Goal: Transaction & Acquisition: Purchase product/service

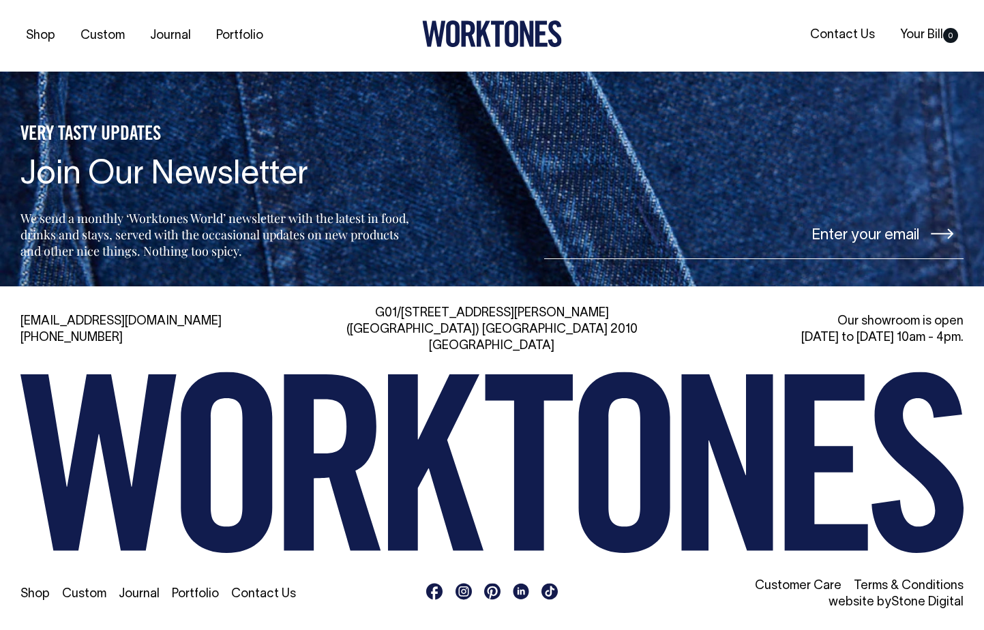
scroll to position [3054, 0]
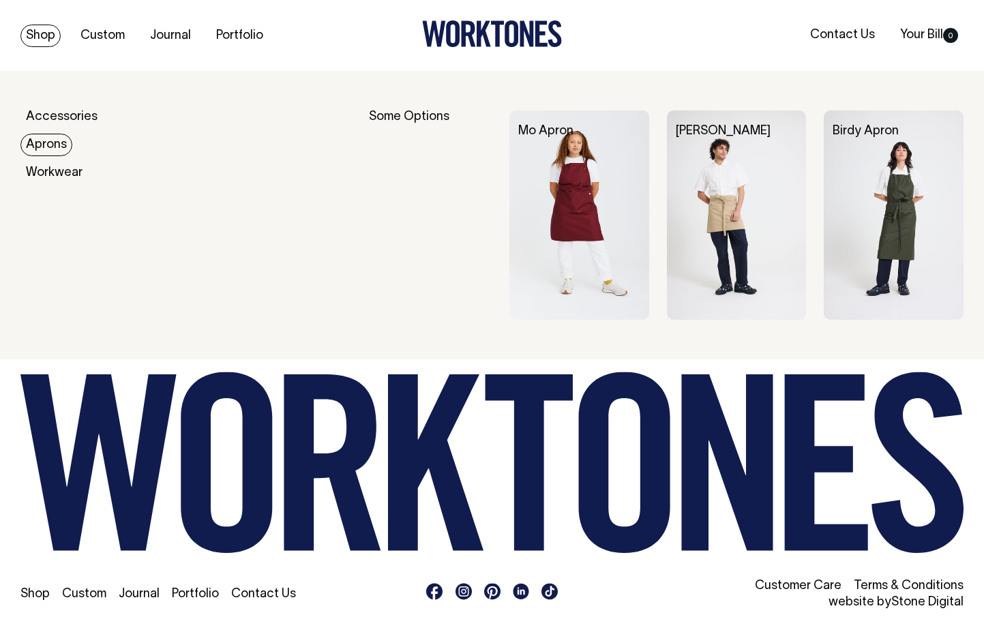
click at [58, 145] on link "Aprons" at bounding box center [46, 145] width 52 height 23
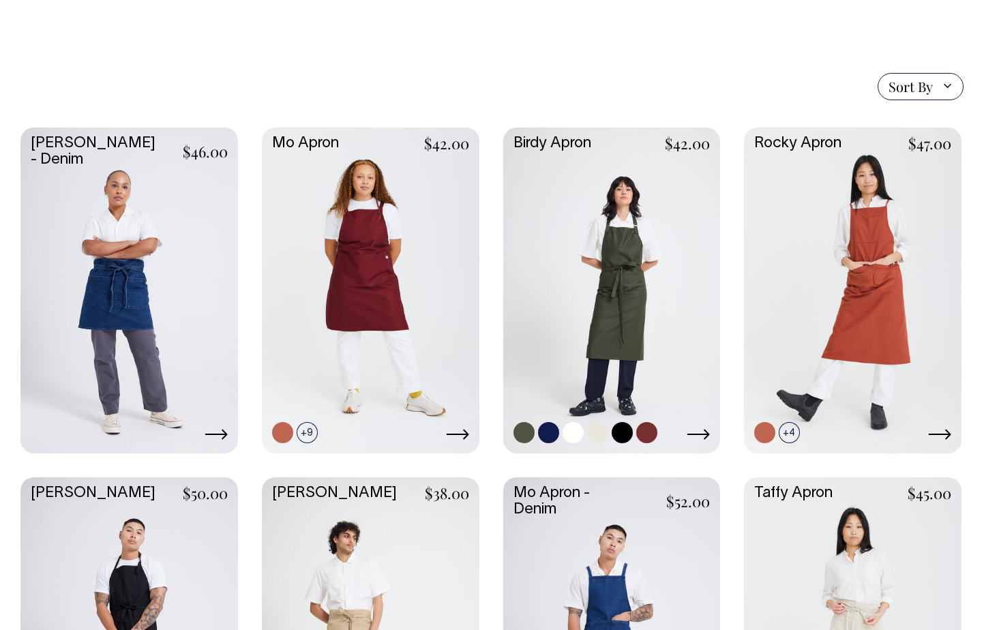
scroll to position [291, 0]
click at [631, 276] on link at bounding box center [612, 289] width 218 height 323
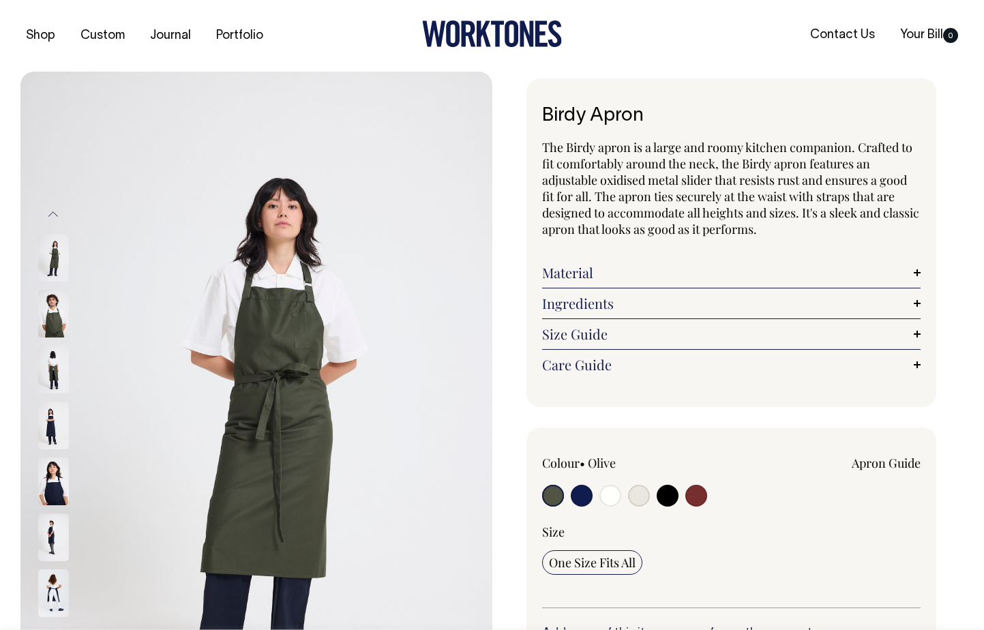
click at [619, 275] on link "Material" at bounding box center [731, 273] width 379 height 16
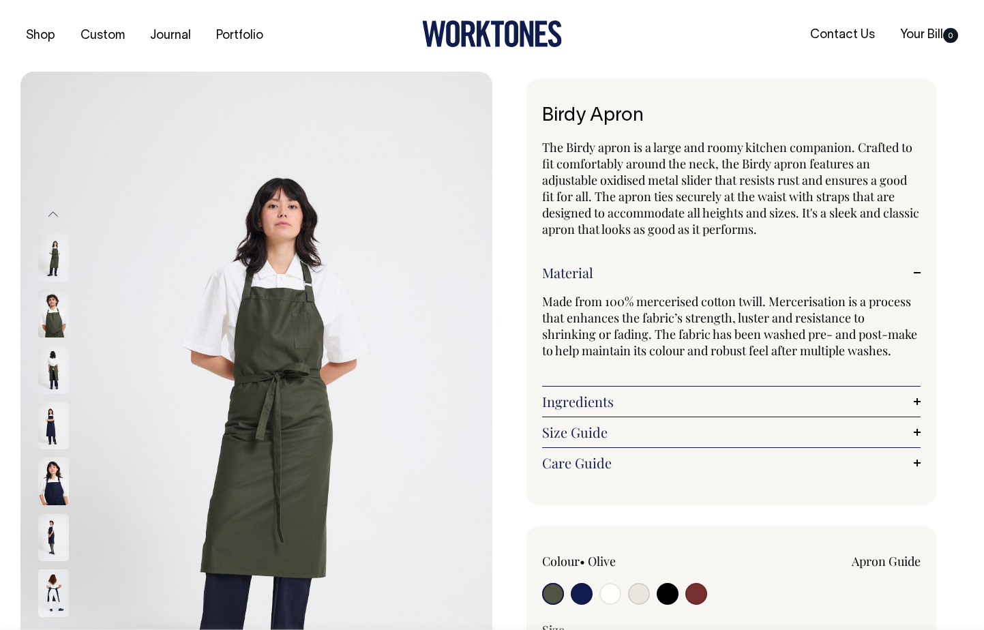
click at [619, 276] on link "Material" at bounding box center [731, 273] width 379 height 16
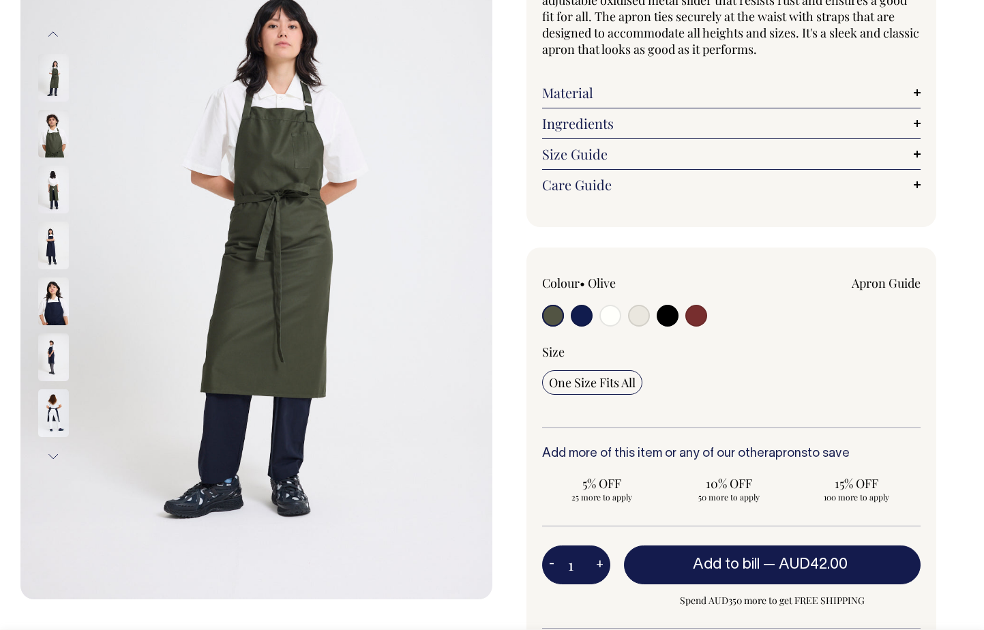
click at [637, 319] on input "radio" at bounding box center [639, 316] width 22 height 22
radio input "true"
select select "Natural"
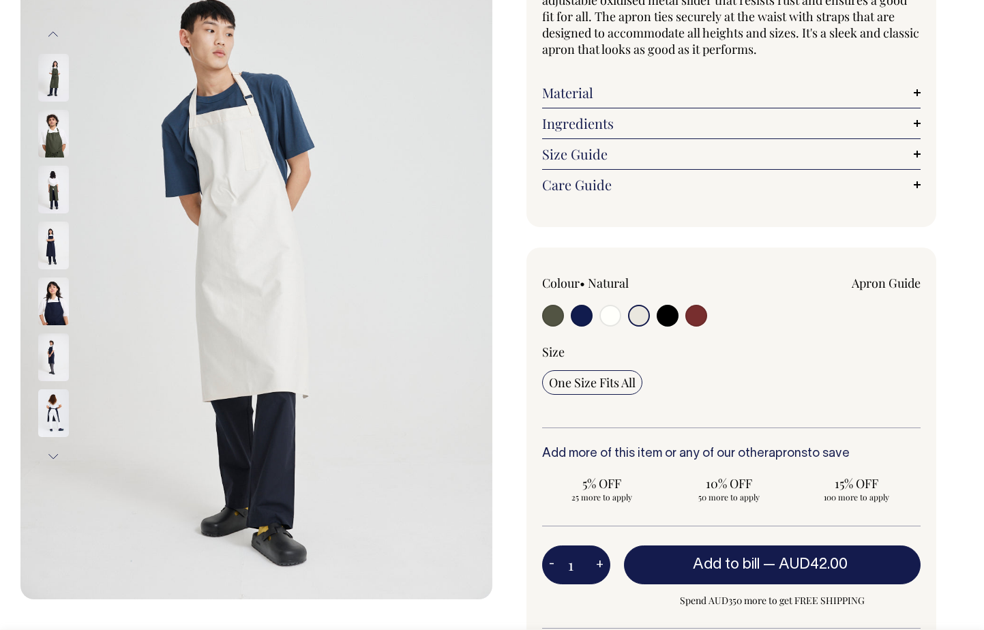
scroll to position [181, 0]
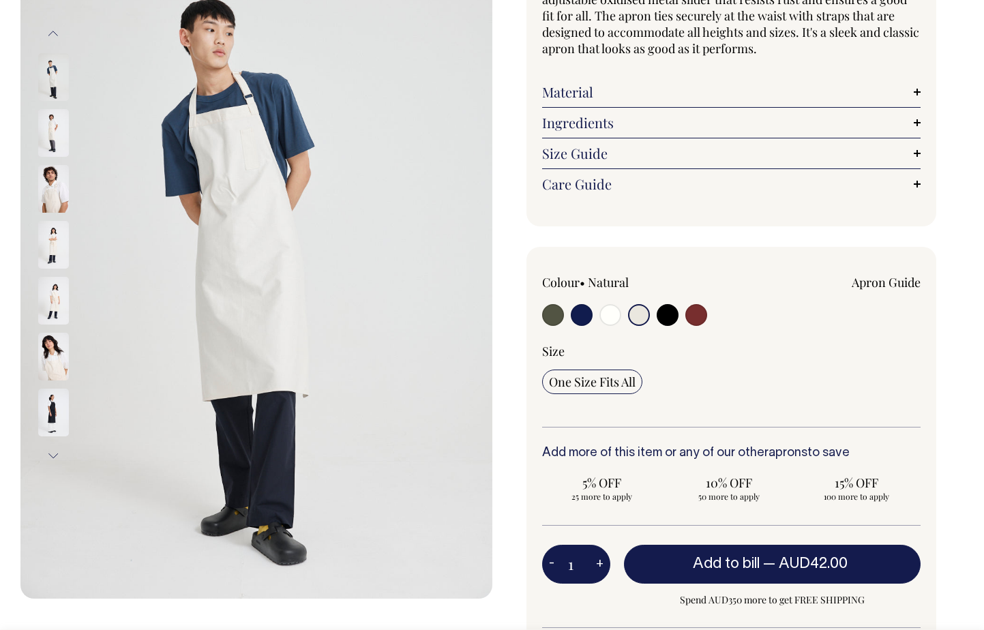
click at [597, 564] on button "+" at bounding box center [599, 564] width 21 height 27
type input "2"
click at [597, 564] on button "+" at bounding box center [599, 564] width 21 height 27
type input "3"
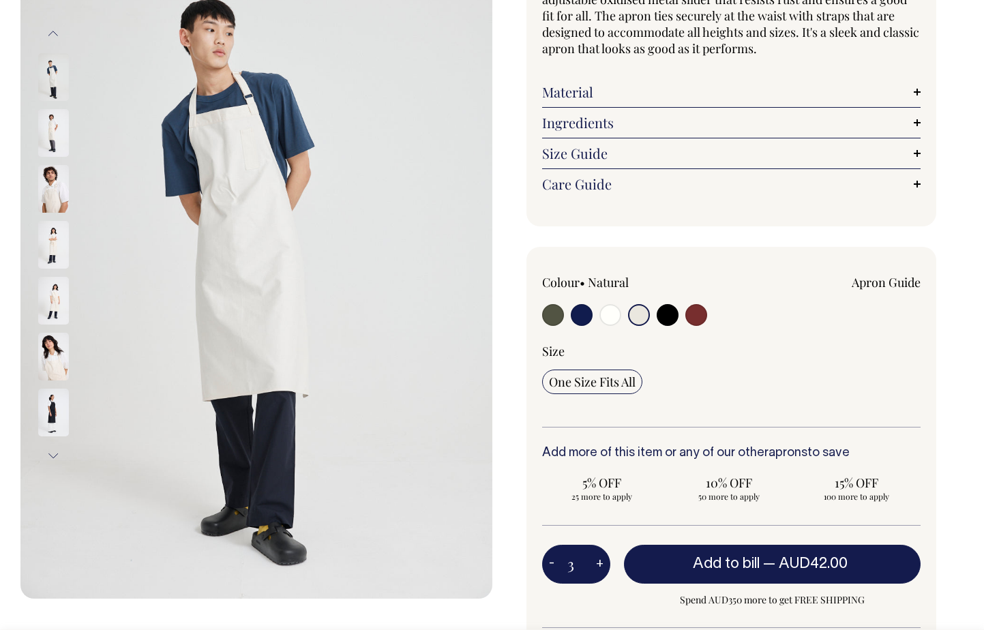
type input "3"
click at [597, 564] on button "+" at bounding box center [599, 564] width 21 height 27
type input "4"
click at [597, 564] on button "+" at bounding box center [599, 564] width 21 height 27
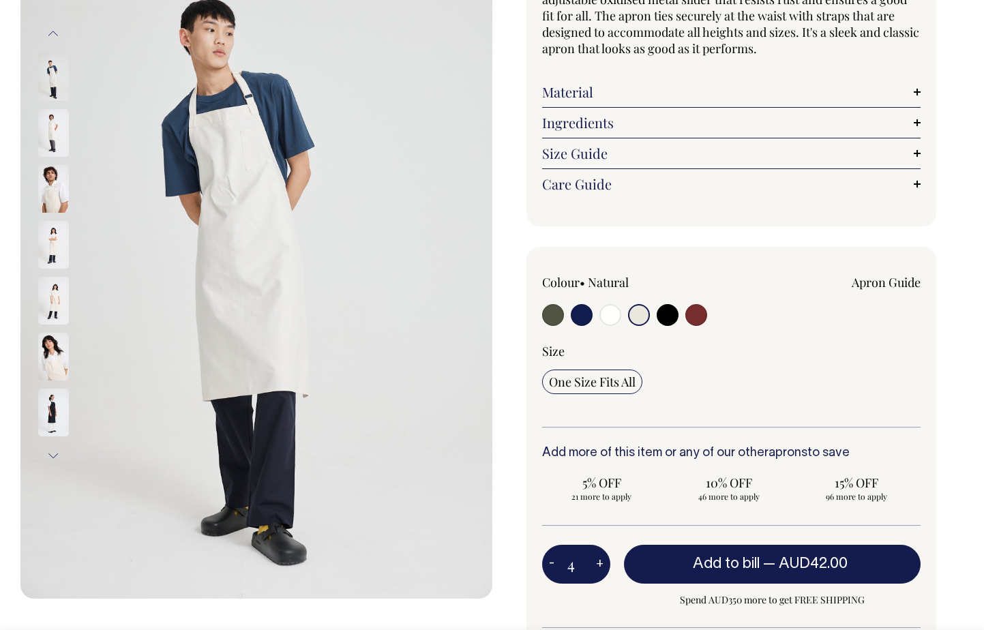
type input "5"
click at [597, 564] on button "+" at bounding box center [599, 564] width 21 height 27
type input "6"
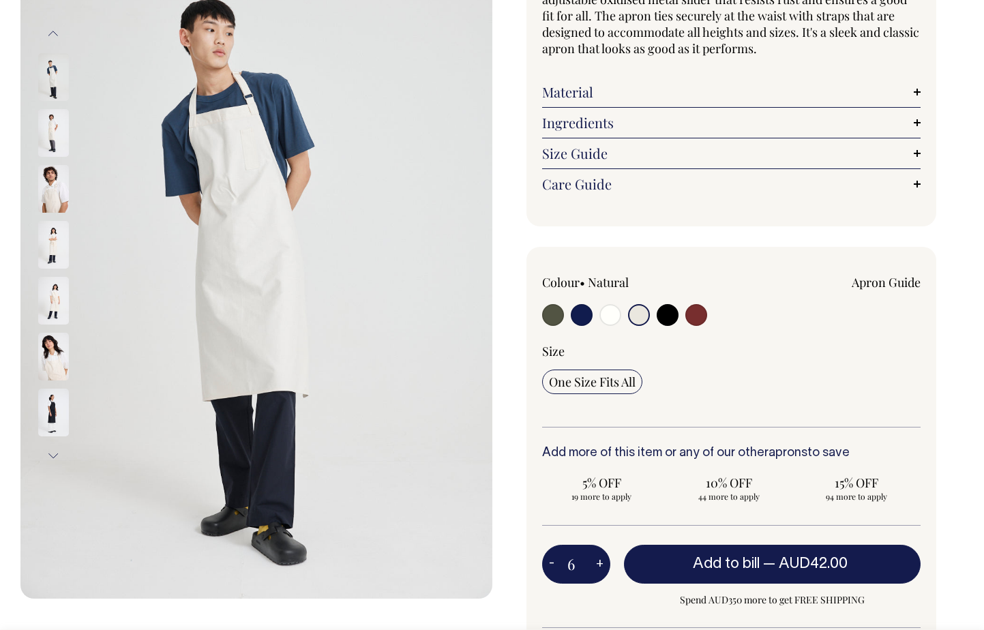
click at [597, 564] on button "+" at bounding box center [599, 564] width 21 height 27
type input "7"
click at [597, 564] on button "+" at bounding box center [599, 564] width 21 height 27
type input "8"
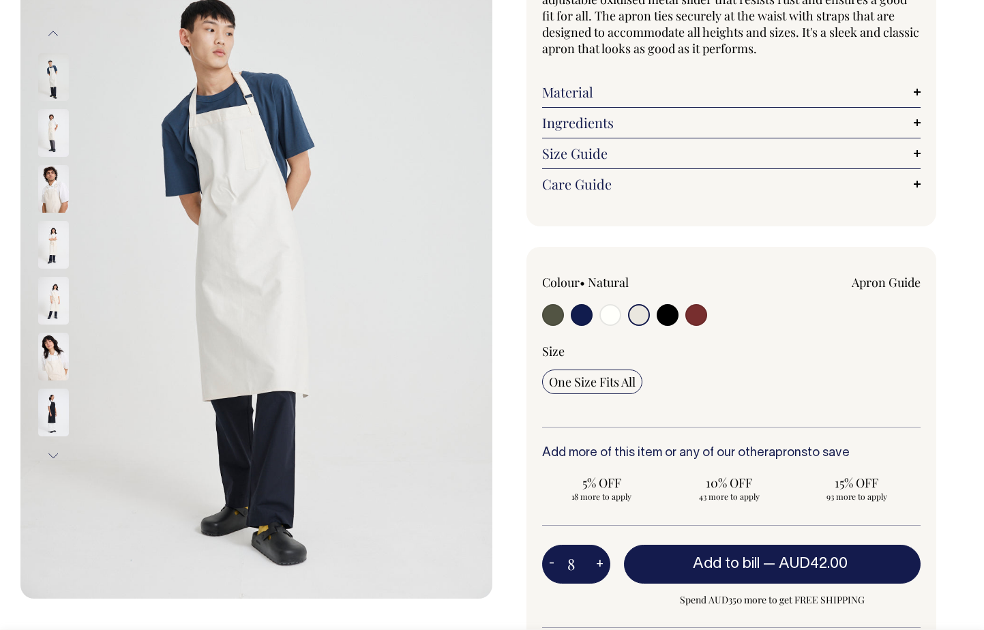
type input "8"
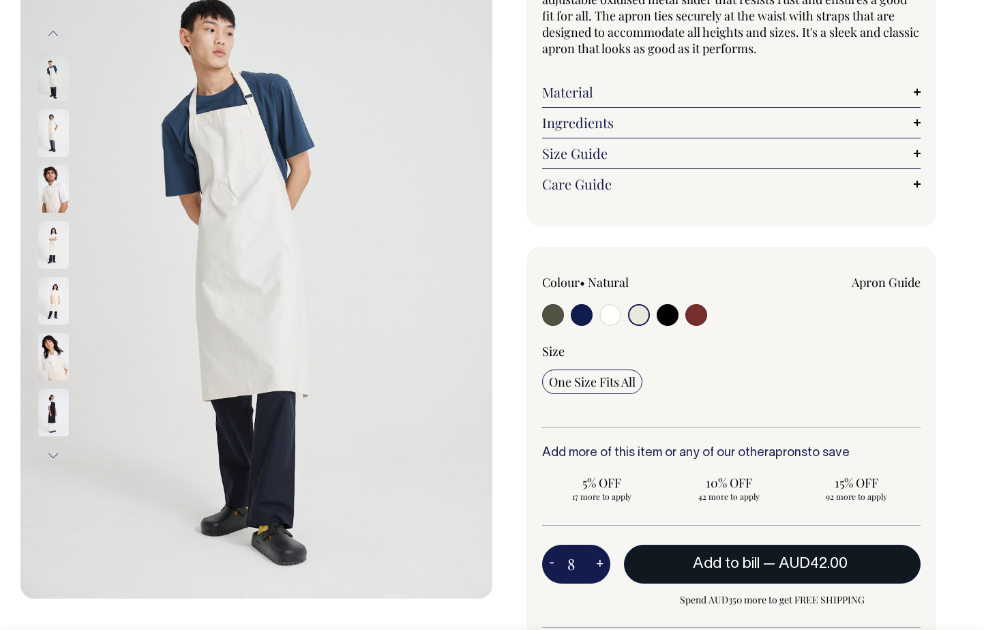
click at [670, 559] on button "Add to bill — AUD42.00" at bounding box center [772, 564] width 297 height 38
type input "1"
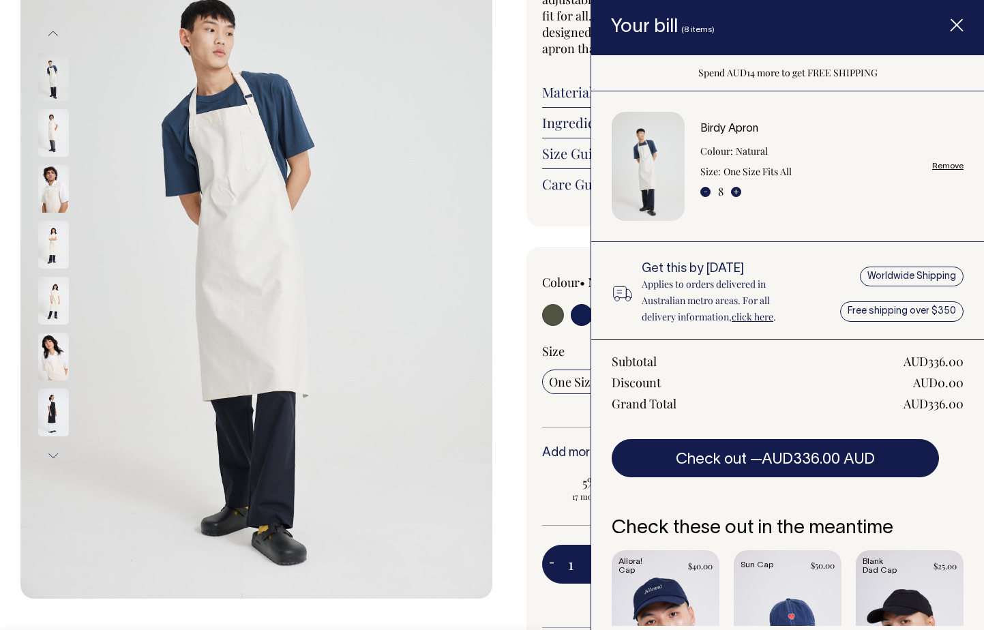
scroll to position [0, 0]
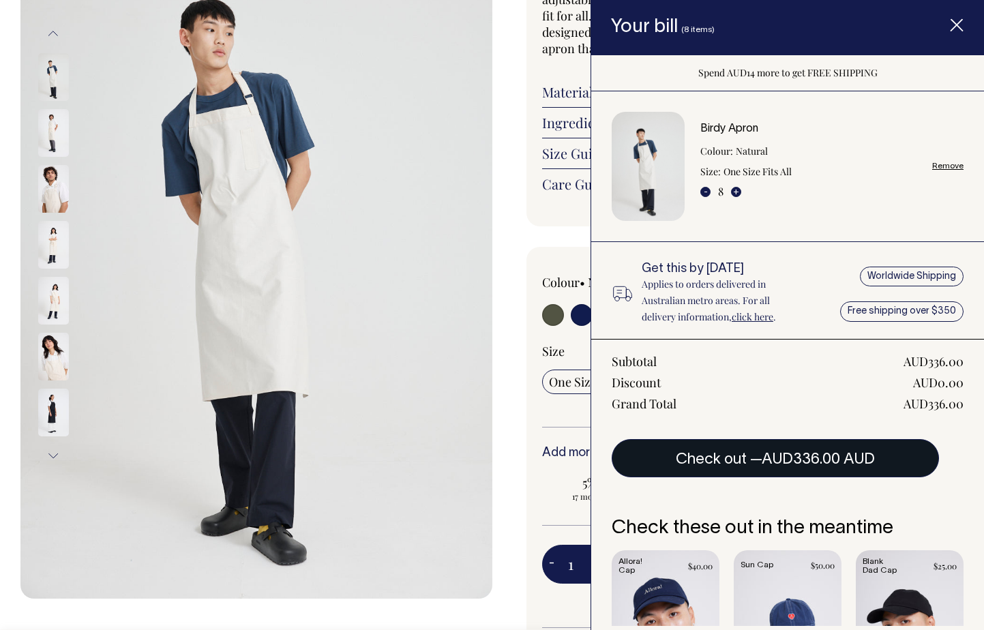
click at [771, 459] on span "AUD336.00 AUD" at bounding box center [818, 460] width 113 height 14
